Goal: Navigation & Orientation: Find specific page/section

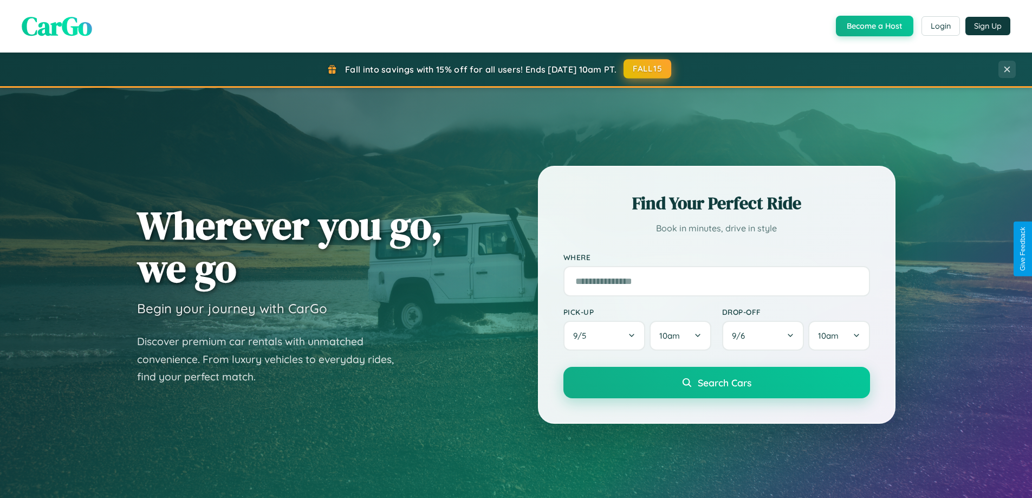
click at [648, 69] on button "FALL15" at bounding box center [647, 68] width 48 height 19
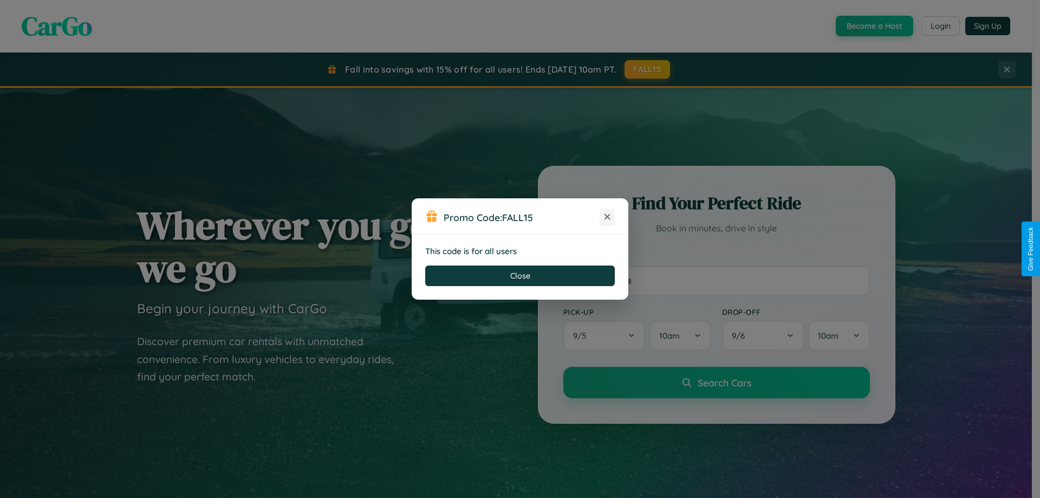
click at [607, 217] on icon at bounding box center [607, 216] width 11 height 11
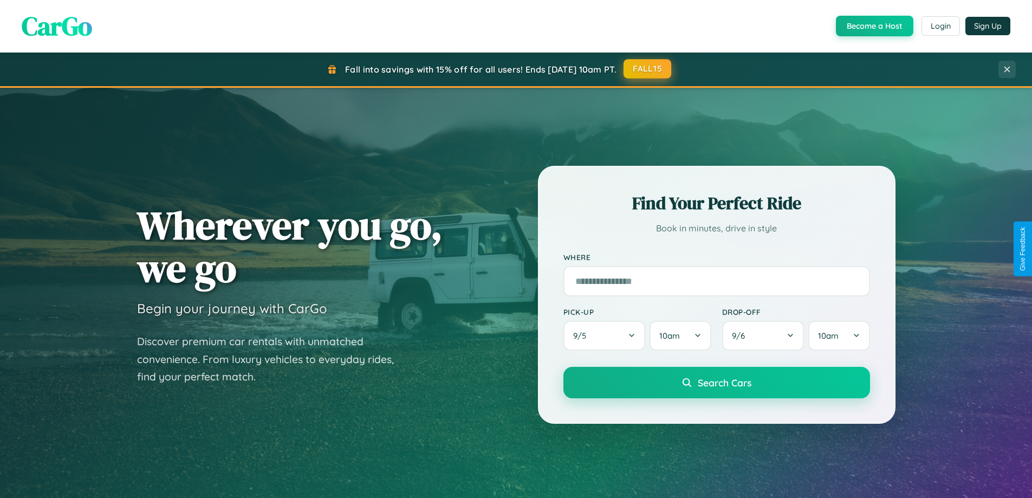
click at [648, 69] on button "FALL15" at bounding box center [647, 68] width 48 height 19
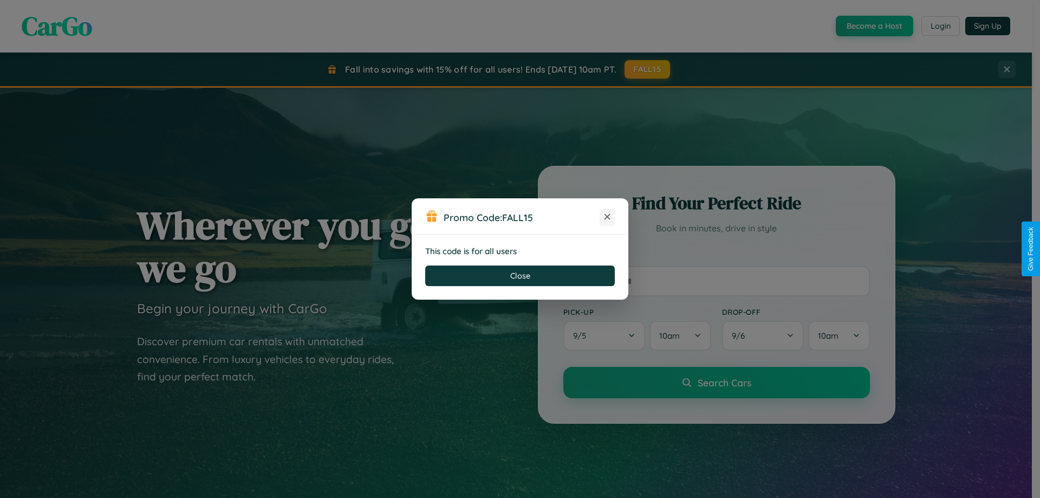
click at [607, 217] on icon at bounding box center [607, 216] width 11 height 11
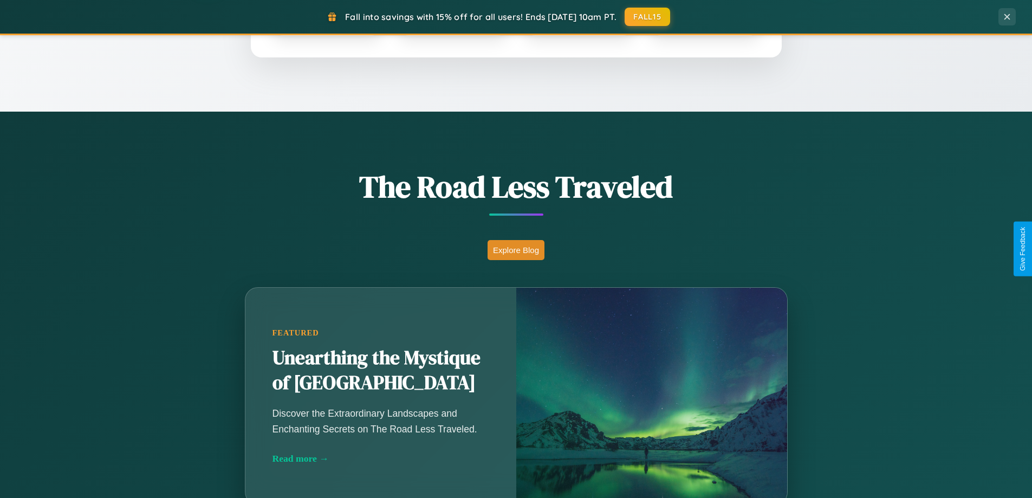
scroll to position [745, 0]
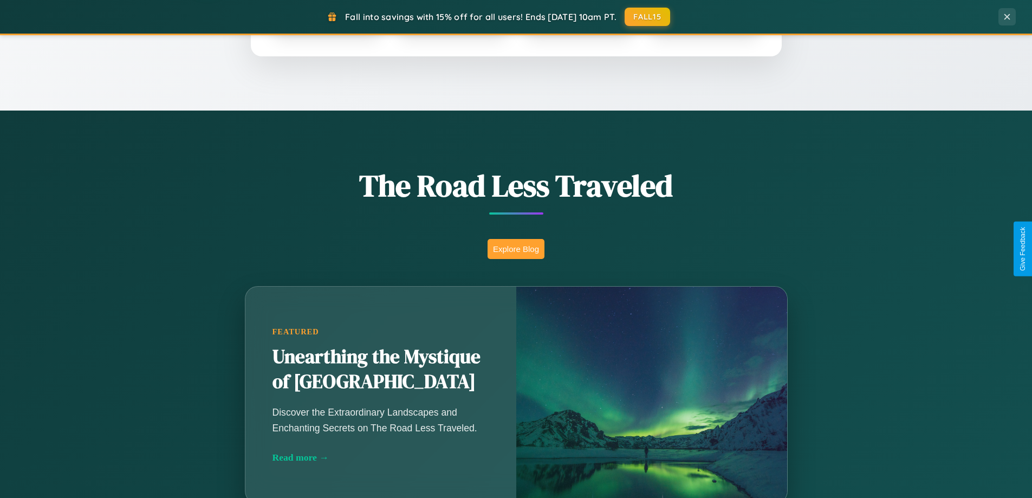
click at [516, 249] on button "Explore Blog" at bounding box center [515, 249] width 57 height 20
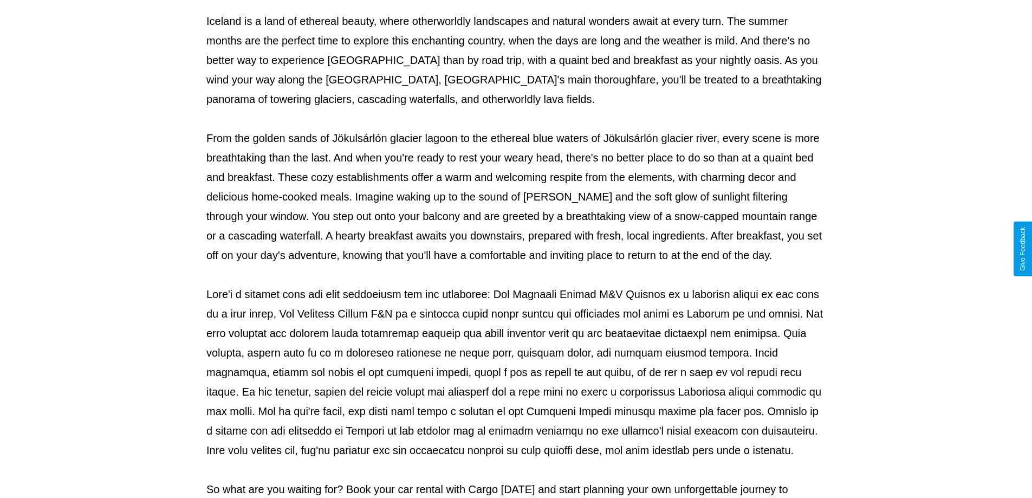
scroll to position [350, 0]
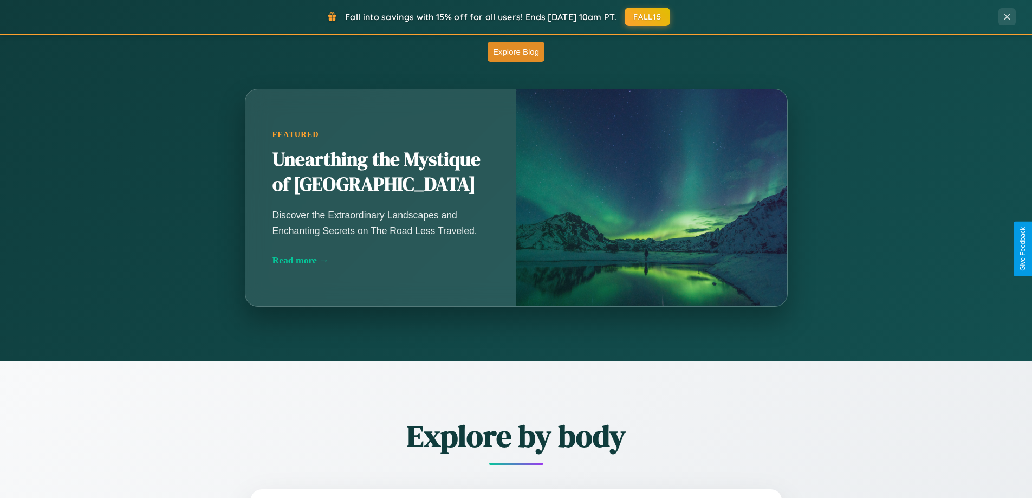
scroll to position [745, 0]
